Goal: Transaction & Acquisition: Obtain resource

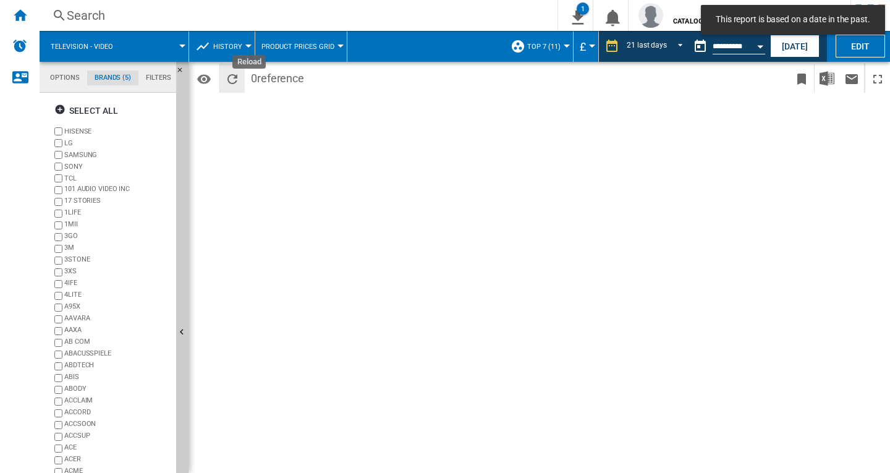
click at [241, 87] on button "Reload" at bounding box center [232, 78] width 25 height 29
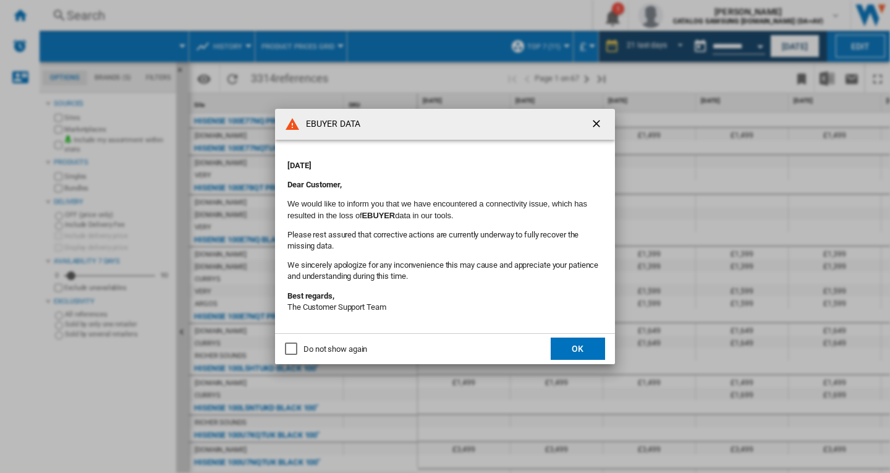
click at [576, 339] on button "OK" at bounding box center [578, 349] width 54 height 22
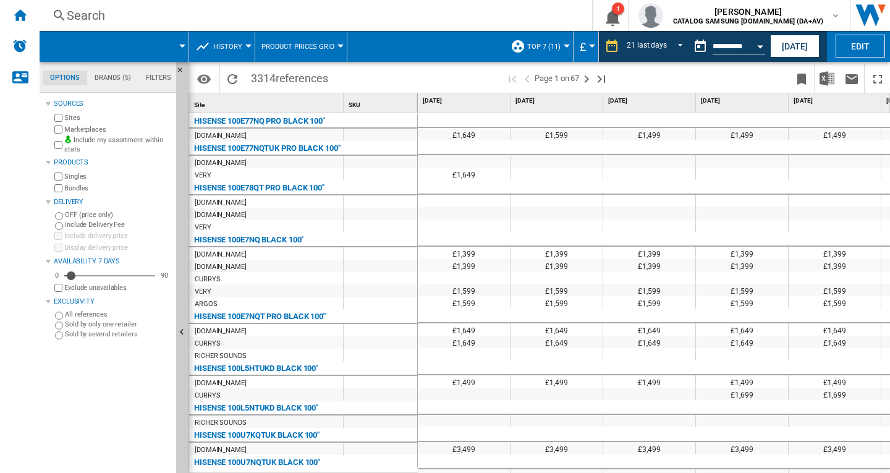
click at [576, 346] on div "£1,649" at bounding box center [557, 342] width 92 height 12
click at [795, 53] on button "[DATE]" at bounding box center [794, 46] width 49 height 23
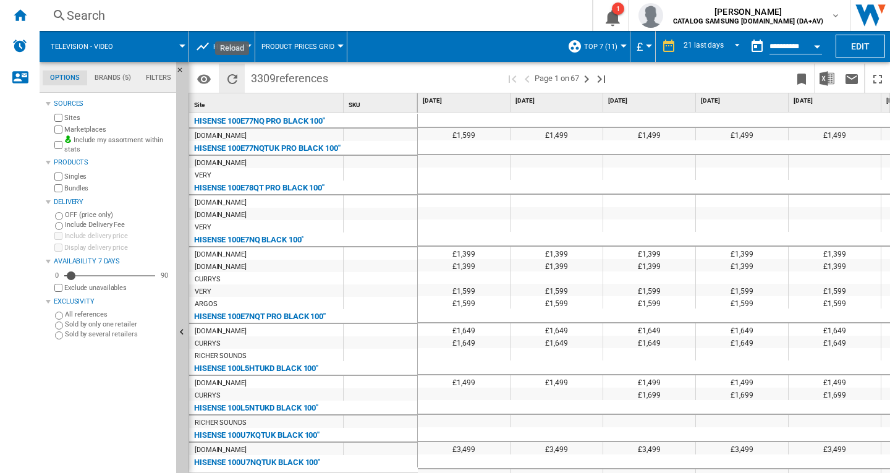
click at [227, 87] on button "Reload" at bounding box center [232, 78] width 25 height 29
click at [820, 79] on img "Download in Excel" at bounding box center [827, 78] width 15 height 15
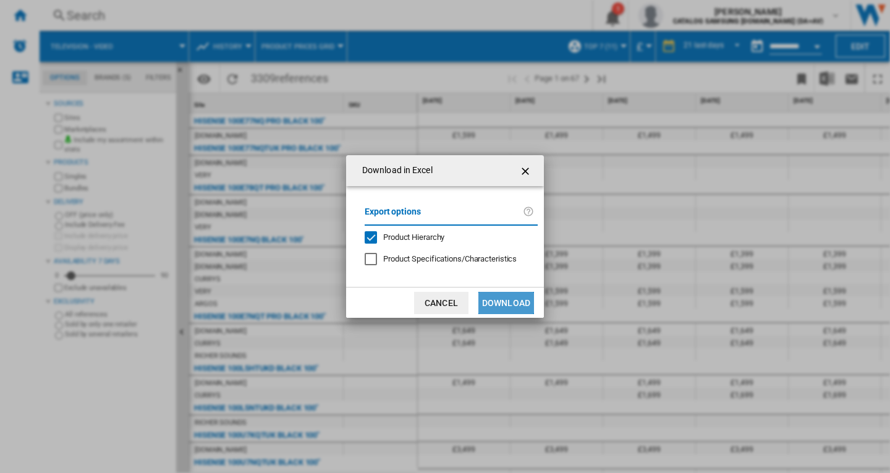
click at [505, 313] on button "Download" at bounding box center [507, 303] width 56 height 22
